Goal: Information Seeking & Learning: Learn about a topic

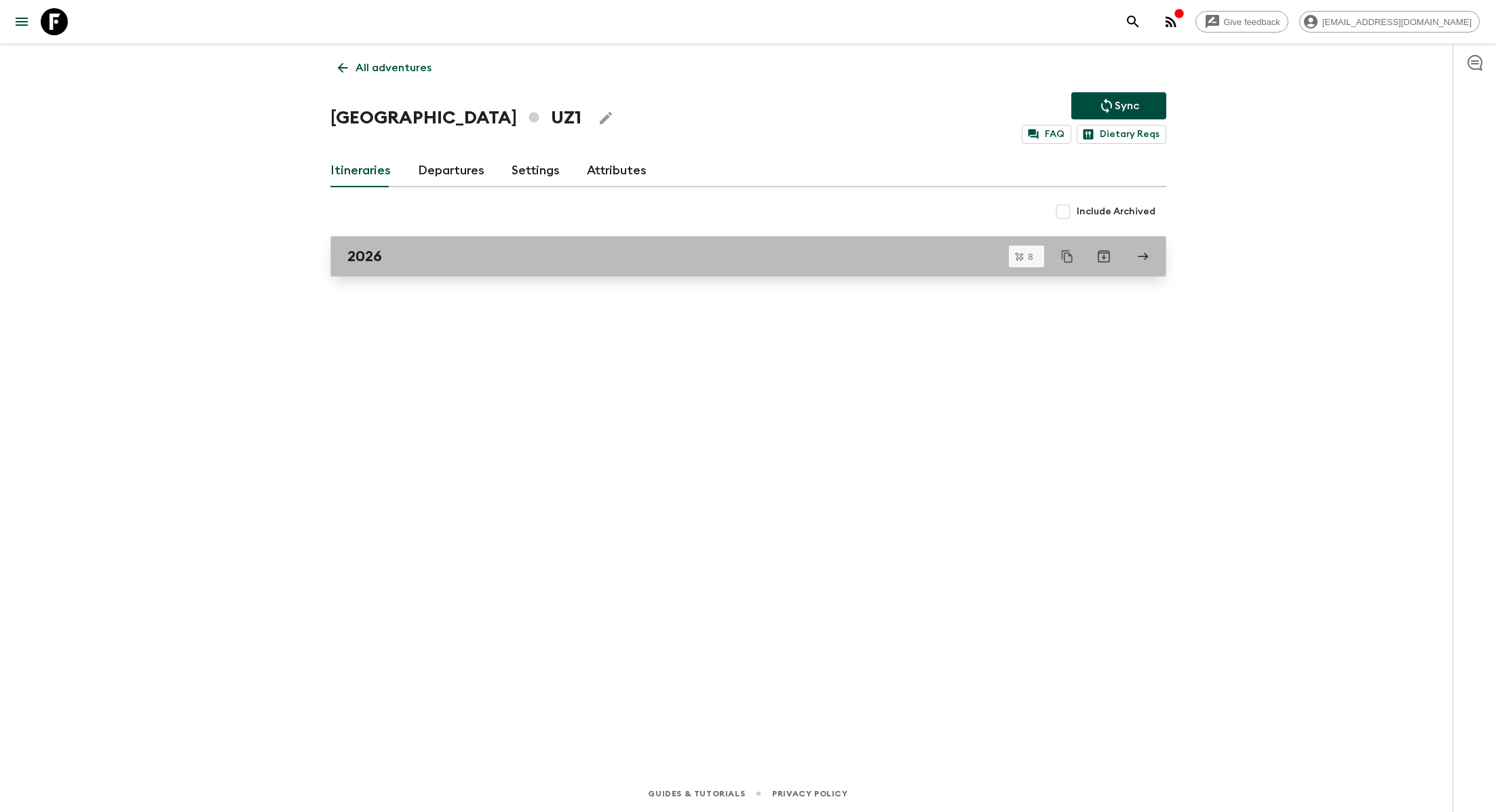
click at [425, 257] on div "2026" at bounding box center [735, 256] width 776 height 18
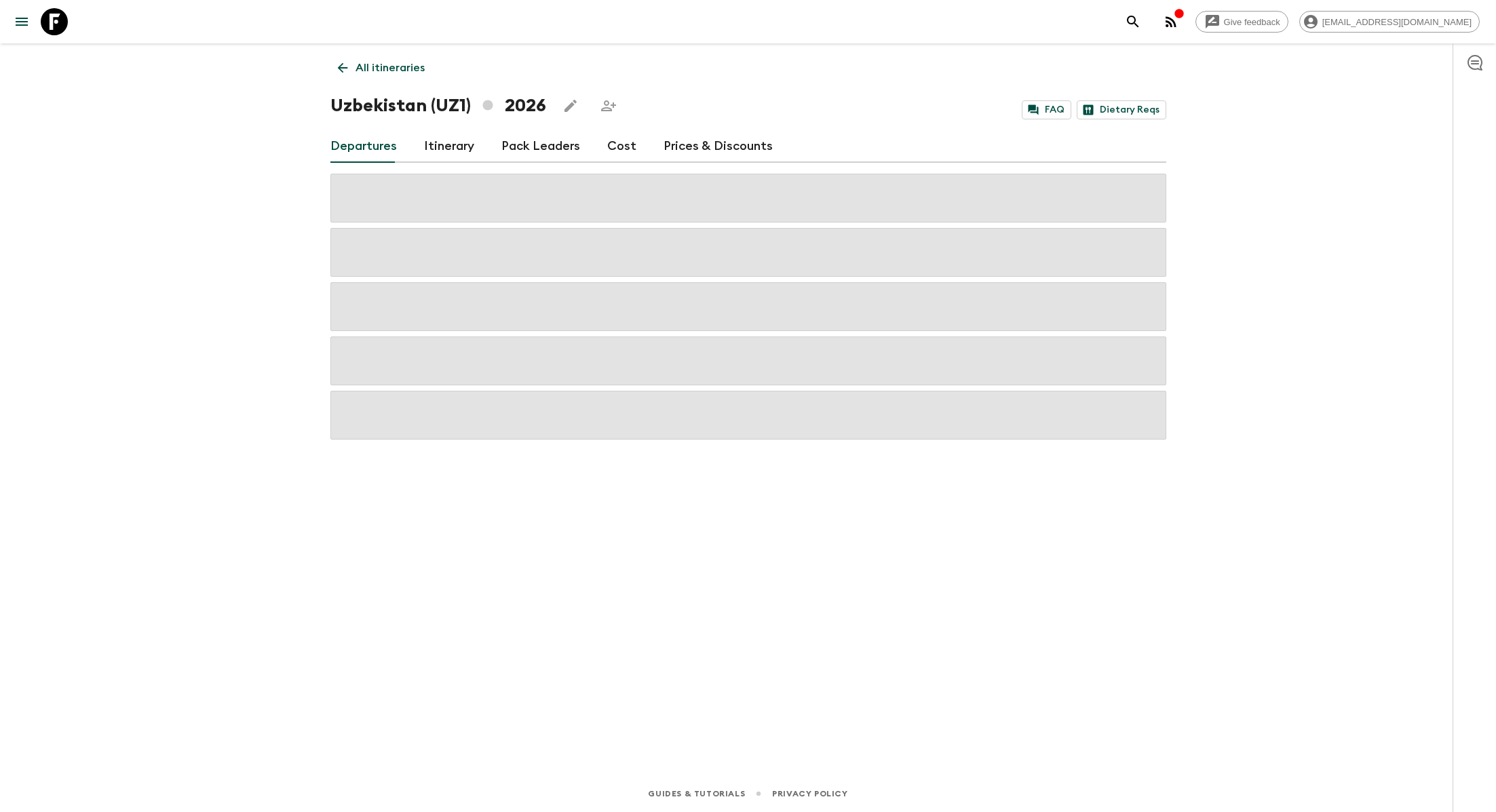
click at [608, 148] on link "Cost" at bounding box center [621, 146] width 29 height 33
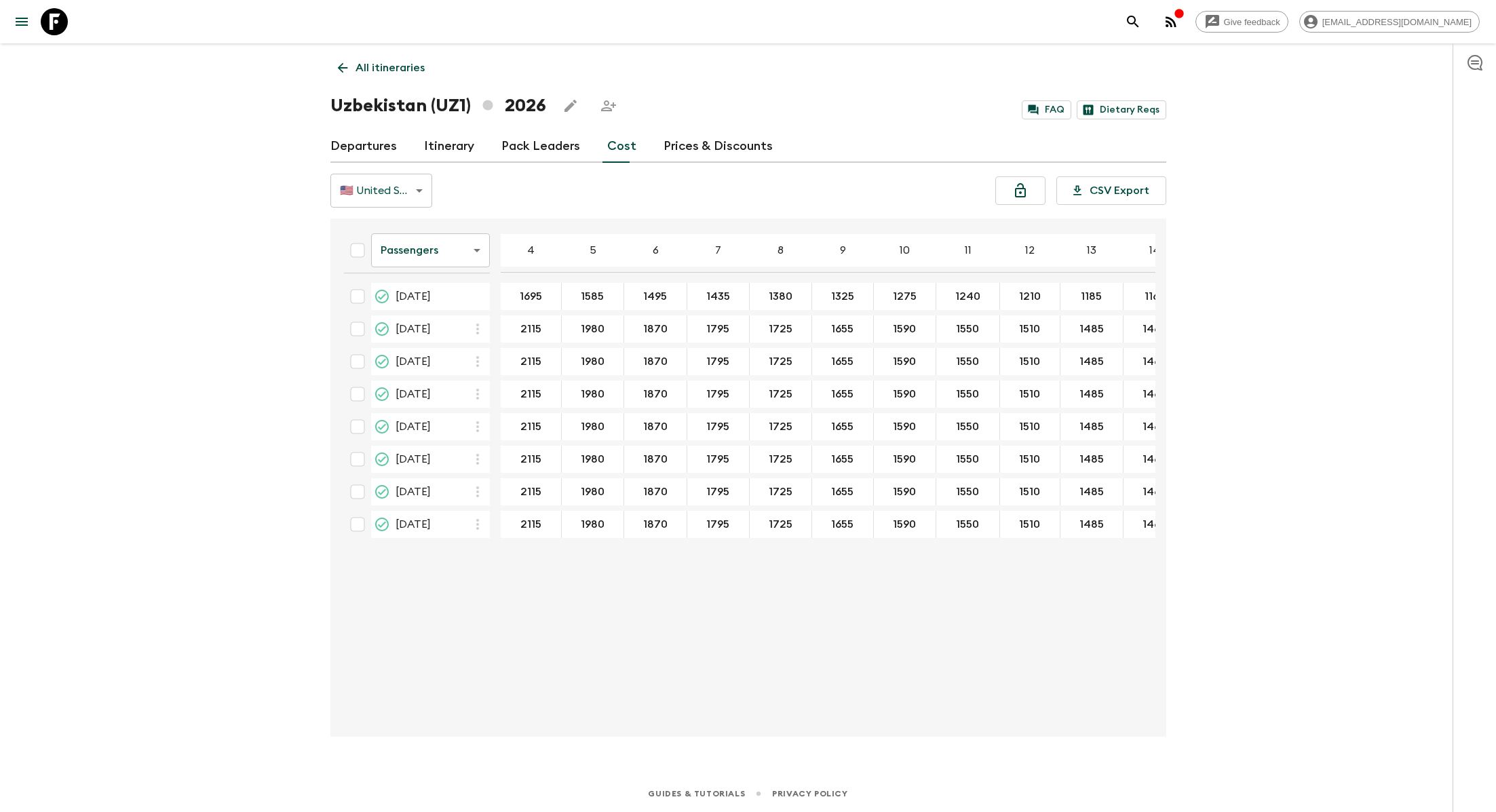
click at [373, 138] on link "Departures" at bounding box center [364, 146] width 67 height 33
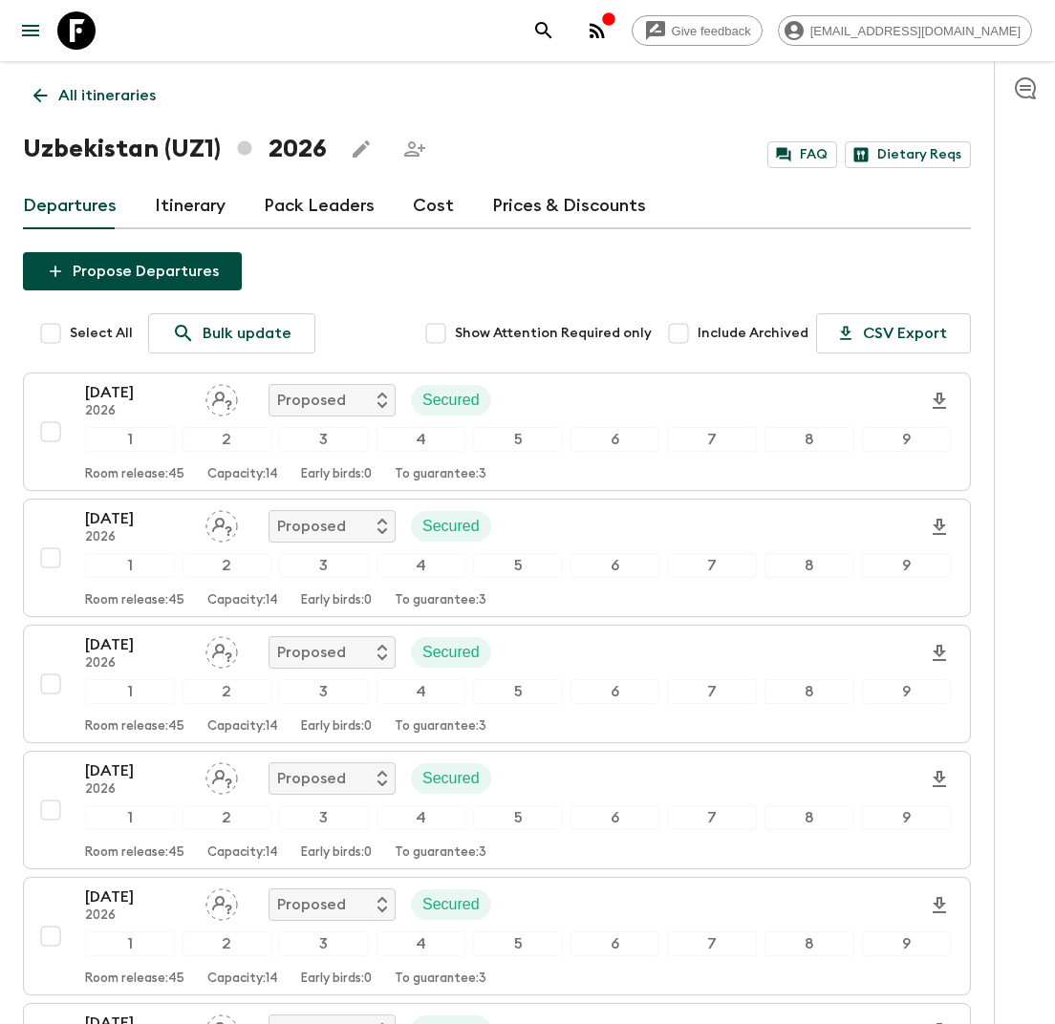
click at [426, 206] on link "Cost" at bounding box center [433, 206] width 41 height 46
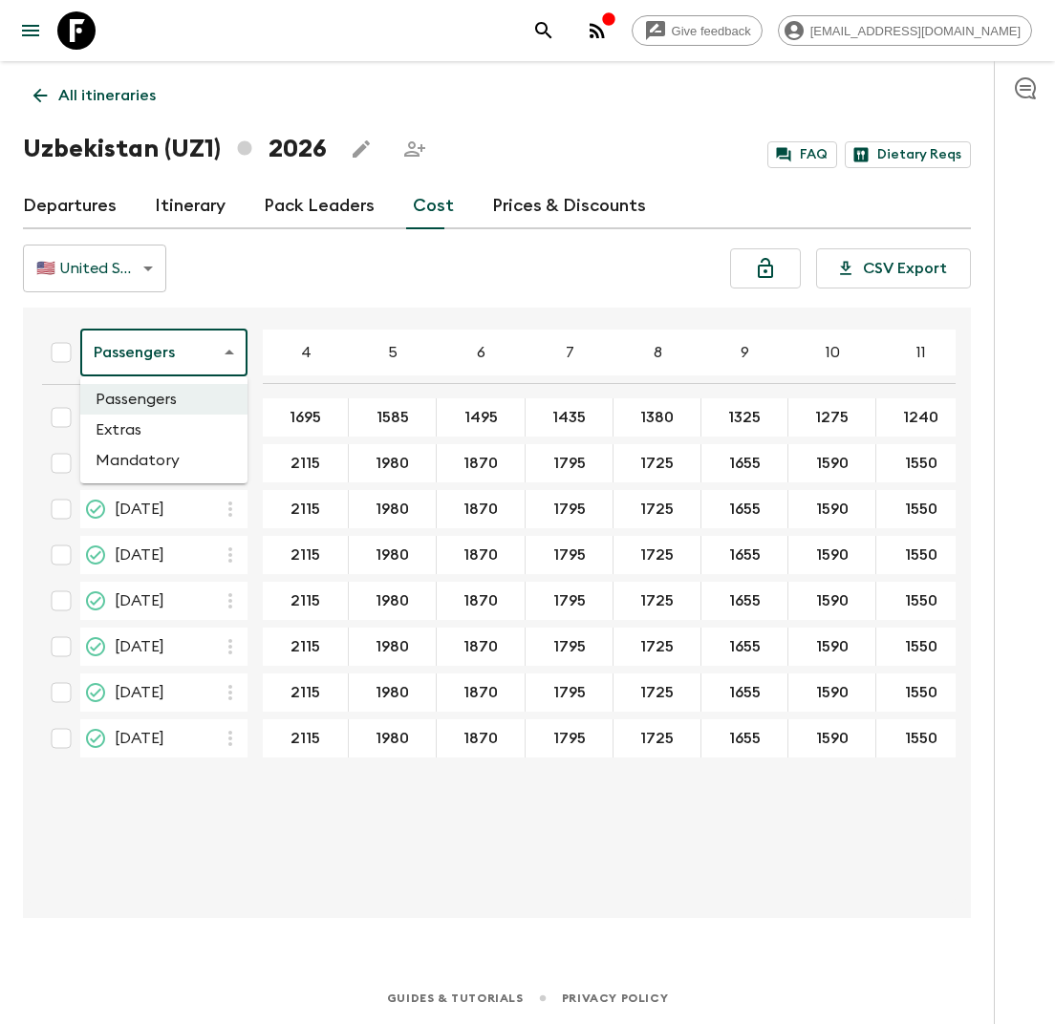
click at [220, 358] on body "Give feedback lauren.b@flashpack.com All itineraries Uzbekistan (UZ1) 2026 FAQ …" at bounding box center [527, 512] width 1055 height 1024
click at [181, 421] on li "Extras" at bounding box center [163, 430] width 167 height 31
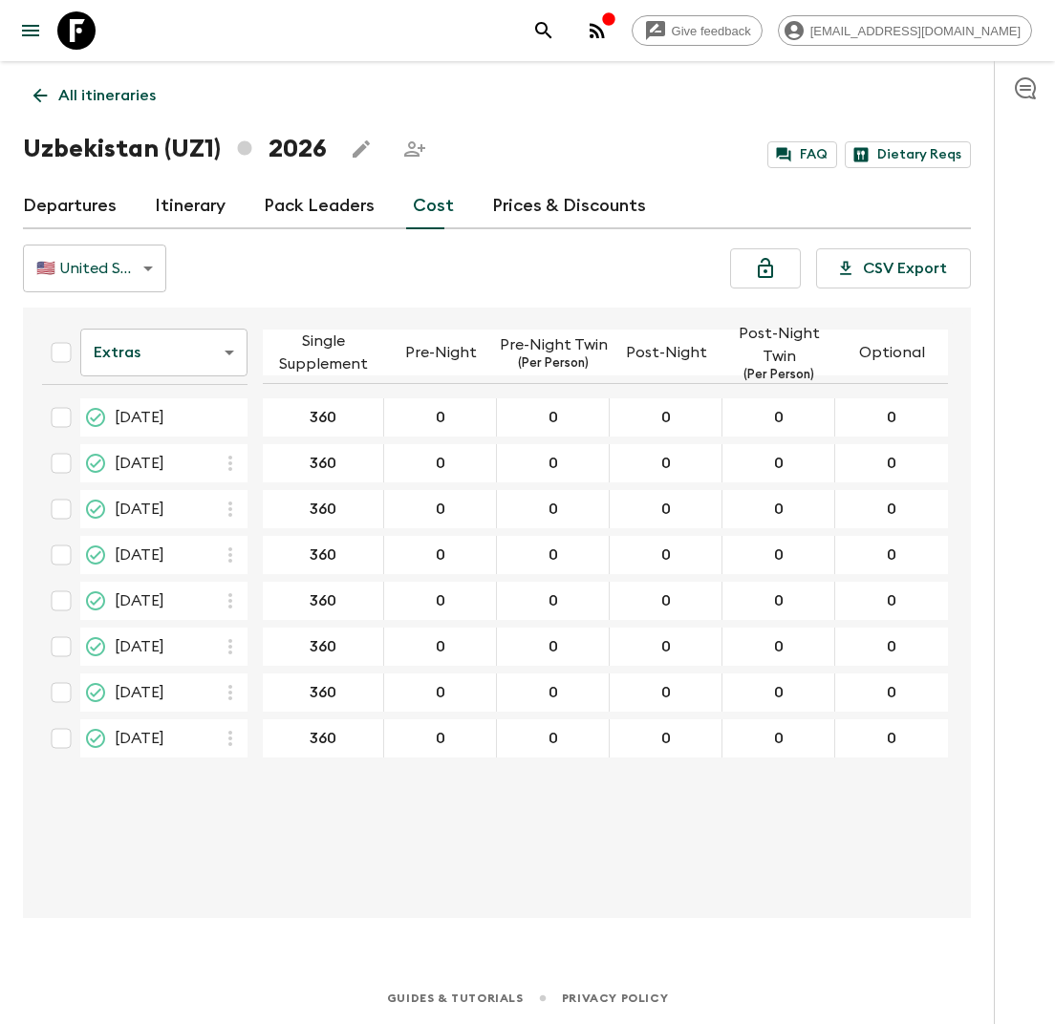
click at [203, 344] on body "Give feedback lauren.b@flashpack.com All itineraries Uzbekistan (UZ1) 2026 FAQ …" at bounding box center [527, 512] width 1055 height 1024
click at [176, 460] on li "Mandatory" at bounding box center [163, 460] width 167 height 31
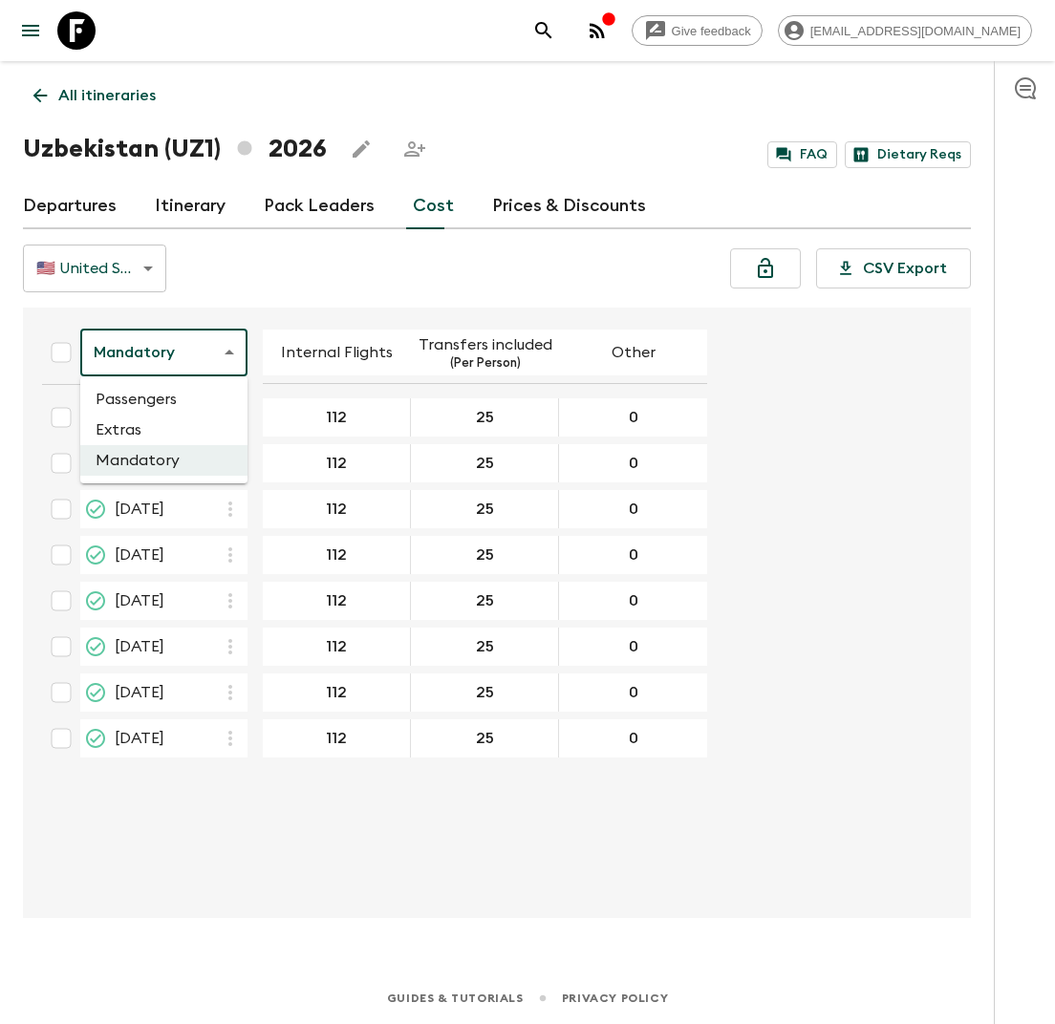
click at [215, 348] on body "Give feedback lauren.b@flashpack.com All itineraries Uzbekistan (UZ1) 2026 FAQ …" at bounding box center [527, 512] width 1055 height 1024
click at [189, 396] on li "Passengers" at bounding box center [163, 399] width 167 height 31
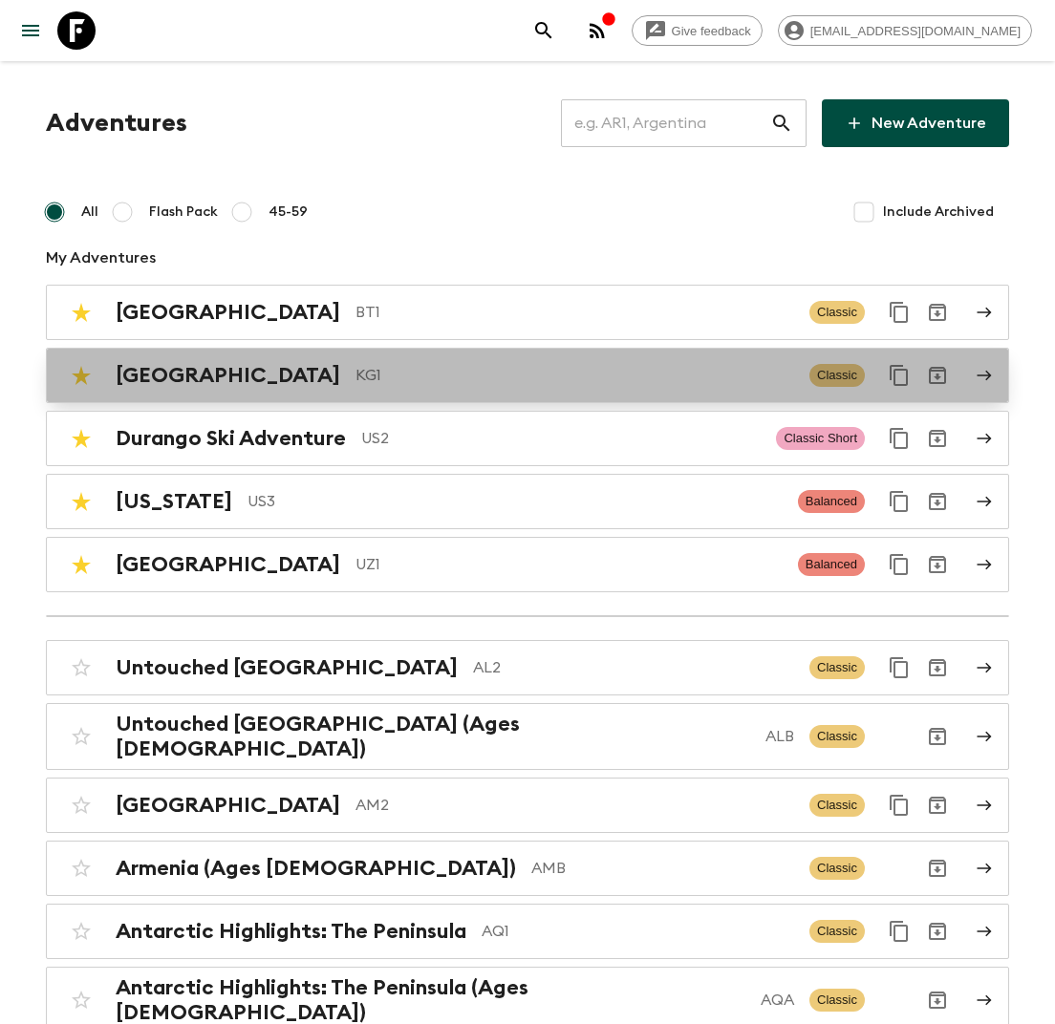
click at [355, 376] on p "KG1" at bounding box center [574, 375] width 439 height 23
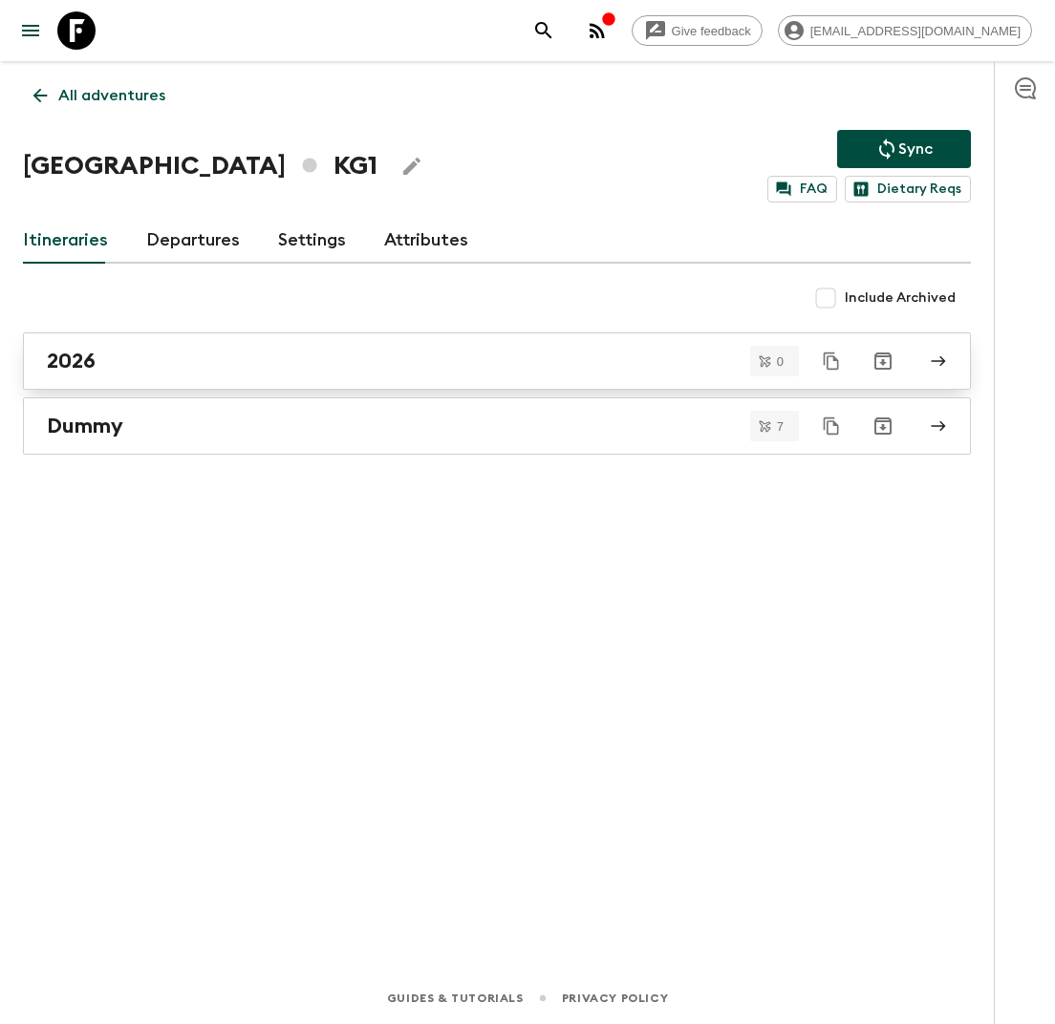
click at [276, 376] on link "2026" at bounding box center [497, 360] width 948 height 57
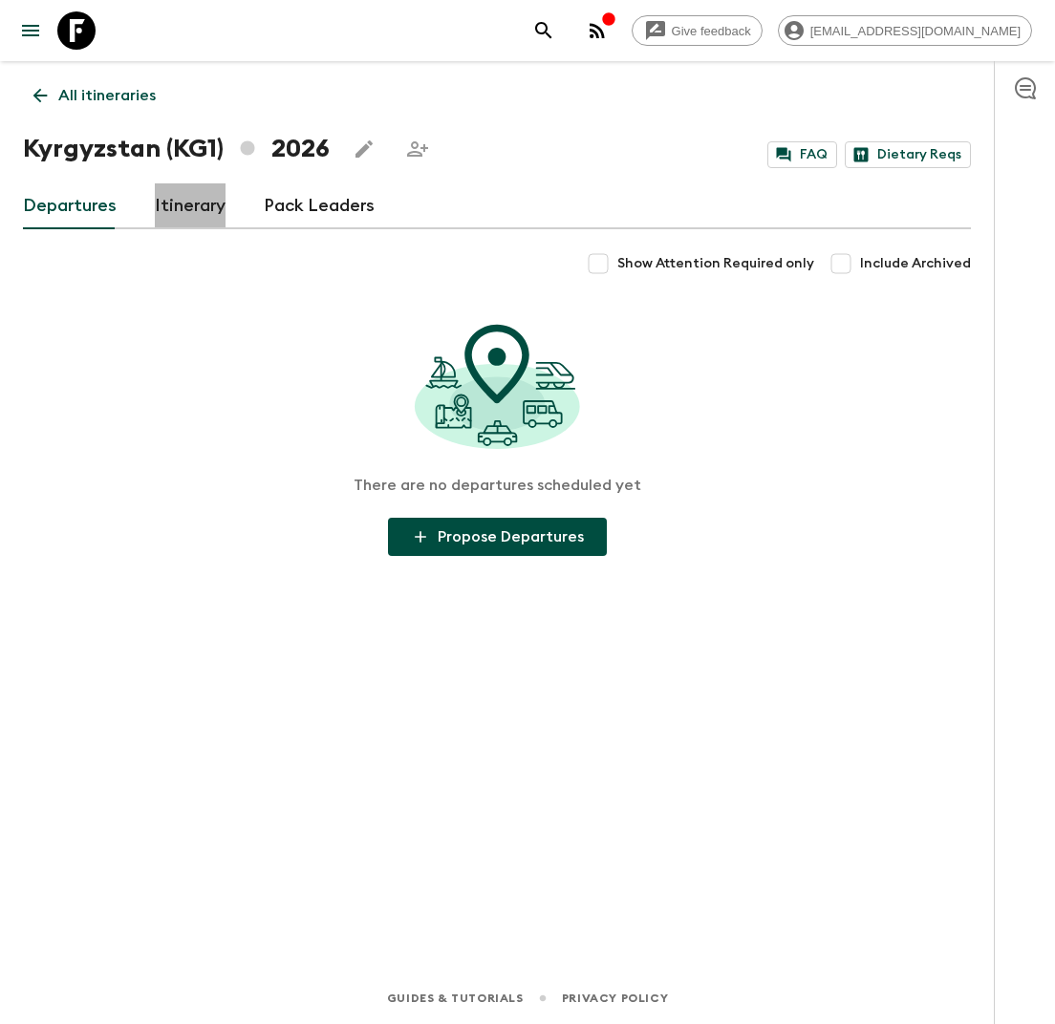
click at [178, 218] on link "Itinerary" at bounding box center [190, 206] width 71 height 46
